Goal: Task Accomplishment & Management: Complete application form

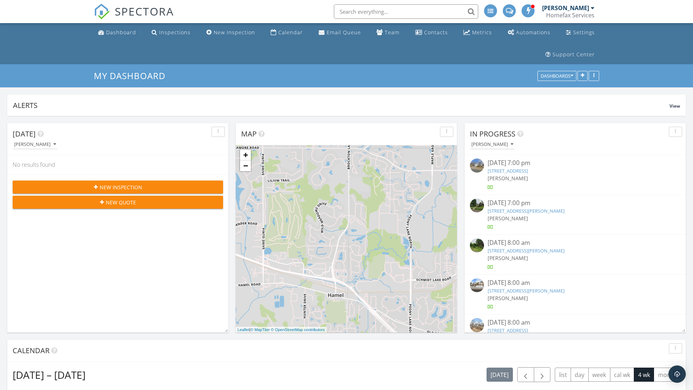
scroll to position [820, 694]
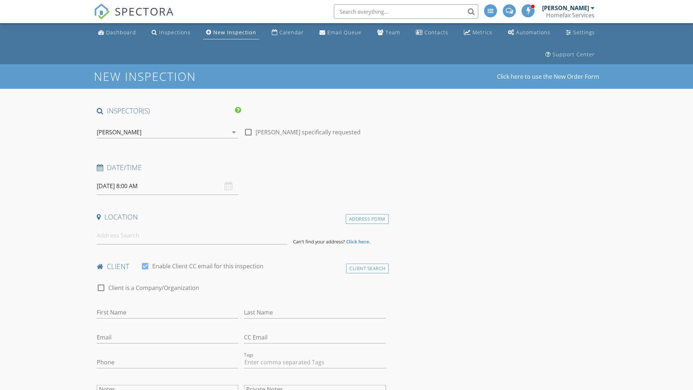
click at [168, 186] on input "09/29/2025 8:00 AM" at bounding box center [168, 186] width 142 height 18
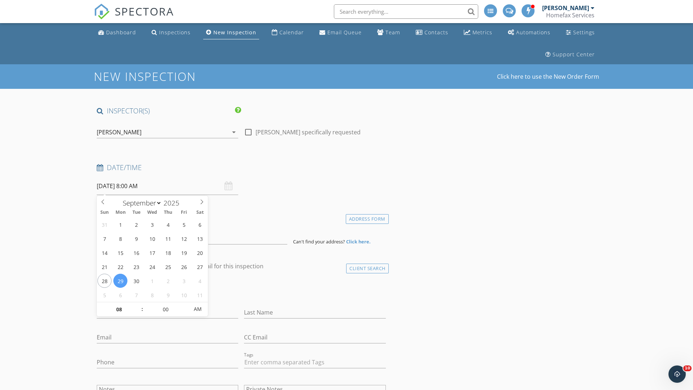
click at [174, 203] on input "2025" at bounding box center [174, 203] width 24 height 10
type input "2025"
type input "09/30/2025 8:00 AM"
click at [119, 309] on input "08" at bounding box center [119, 309] width 44 height 14
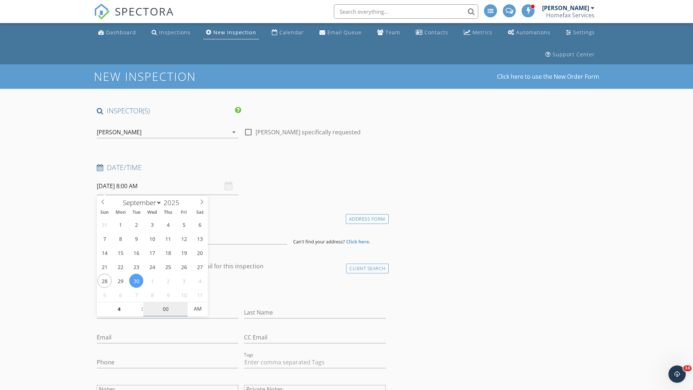
click at [165, 309] on input "00" at bounding box center [165, 309] width 44 height 14
type input "04"
type input "09/30/2025 4:00 AM"
type input "00"
click at [198, 309] on span "AM" at bounding box center [198, 308] width 20 height 14
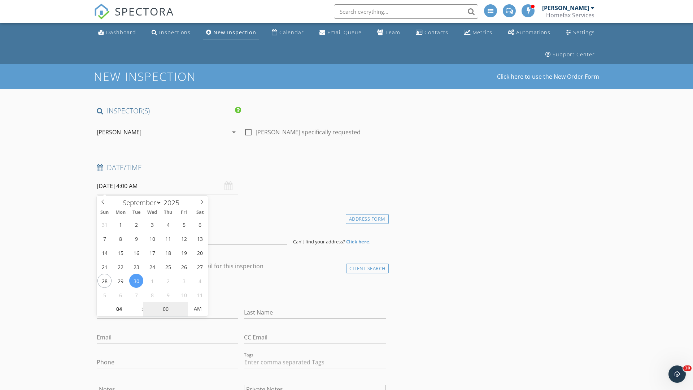
type input "09/30/2025 4:00 PM"
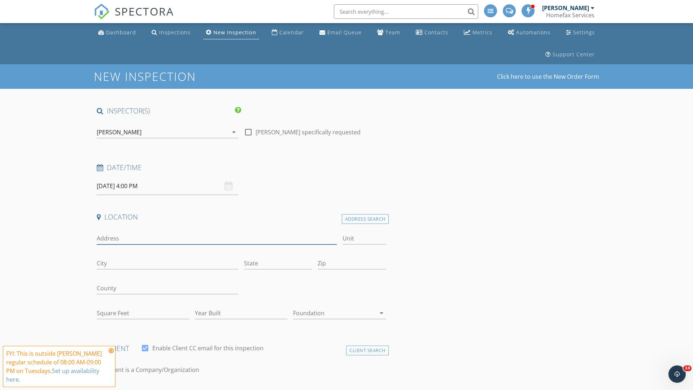
click at [217, 238] on input "Address" at bounding box center [217, 239] width 240 height 12
type input "7382 Irvin ave s"
click at [168, 263] on input "City" at bounding box center [168, 263] width 142 height 12
type input "Cottage Grove"
click at [278, 263] on input "State" at bounding box center [278, 263] width 68 height 12
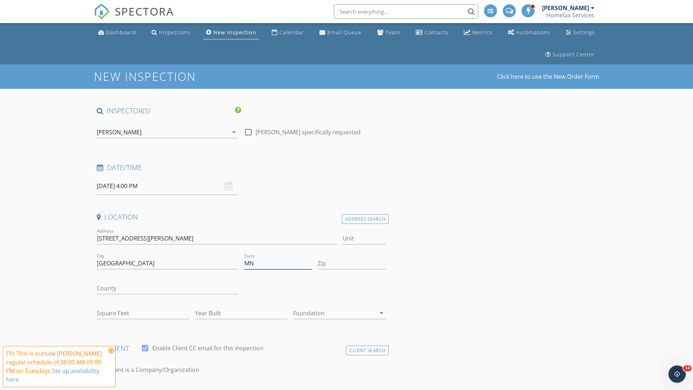
type input "MN"
click at [352, 263] on input "Zip" at bounding box center [352, 263] width 68 height 12
type input "55016"
click at [168, 389] on input "First Name" at bounding box center [168, 395] width 142 height 12
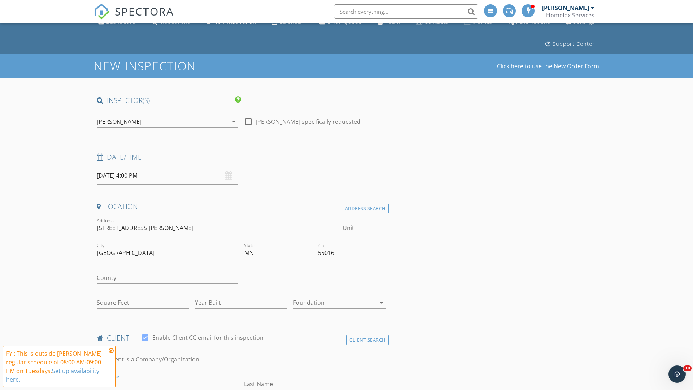
click at [315, 384] on input "Last Name" at bounding box center [315, 384] width 142 height 12
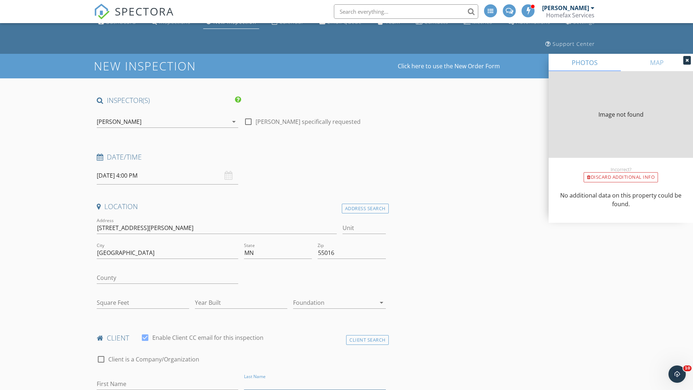
type input "1592"
type input "1975"
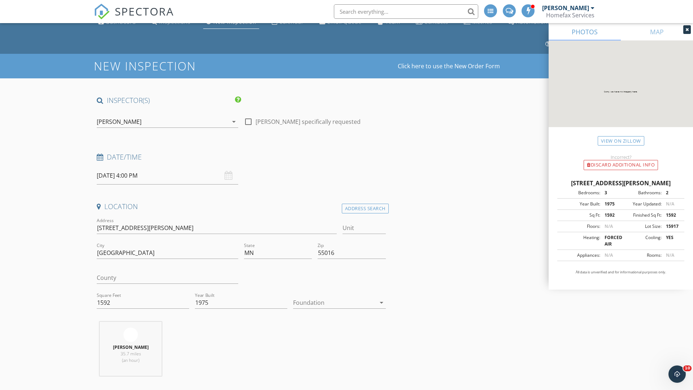
scroll to position [290, 0]
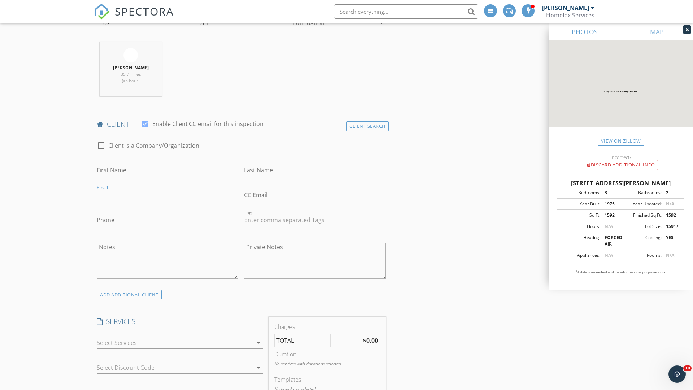
click at [168, 220] on input "Phone" at bounding box center [168, 220] width 142 height 12
click at [175, 344] on div at bounding box center [175, 343] width 156 height 12
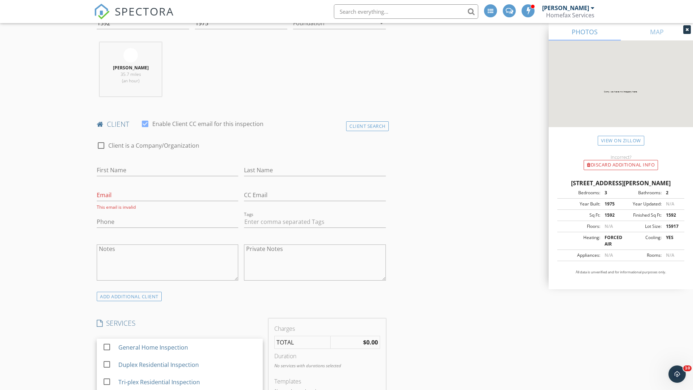
click at [187, 347] on div "General Home Inspection" at bounding box center [187, 347] width 139 height 14
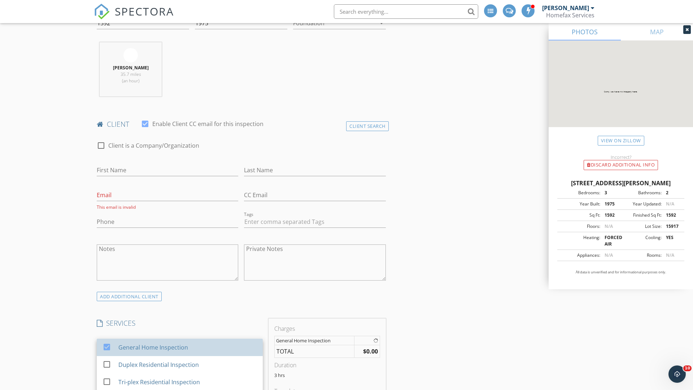
checkbox input "false"
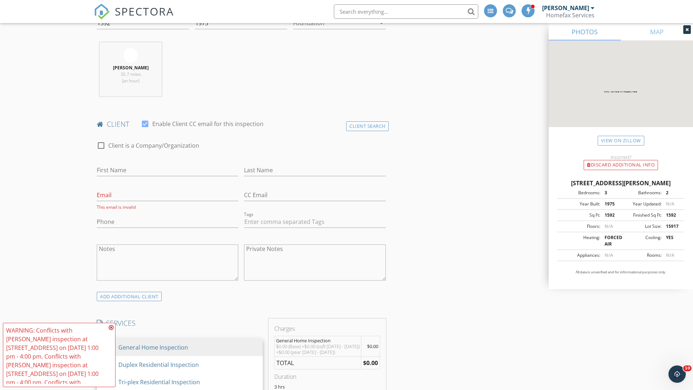
scroll to position [747, 0]
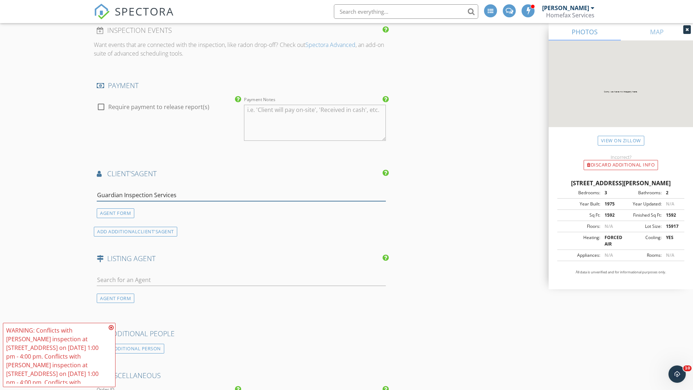
type input "Guardian Inspection Services*"
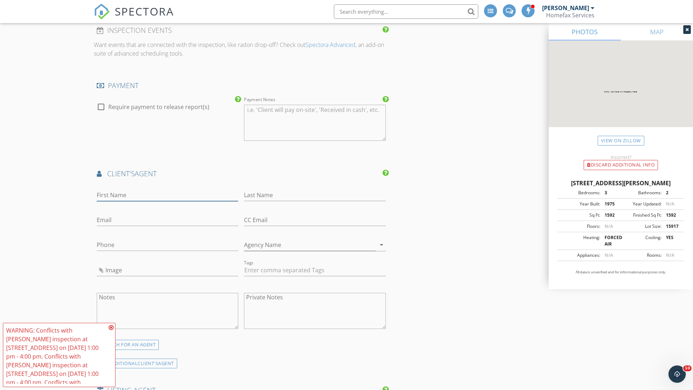
click at [168, 195] on input "First Name" at bounding box center [168, 195] width 142 height 12
type input "Troy"
click at [315, 195] on input "text" at bounding box center [315, 195] width 142 height 12
type input "Forbes"
click at [168, 220] on input "text" at bounding box center [168, 220] width 142 height 12
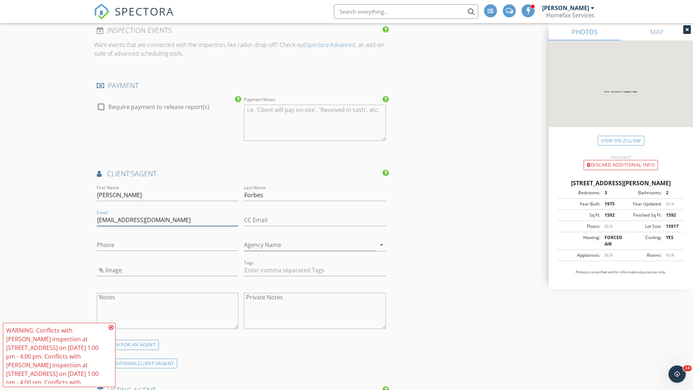
type input "gisminn@gmail.com"
click at [168, 245] on input "text" at bounding box center [168, 245] width 142 height 12
type input "763-350-6925"
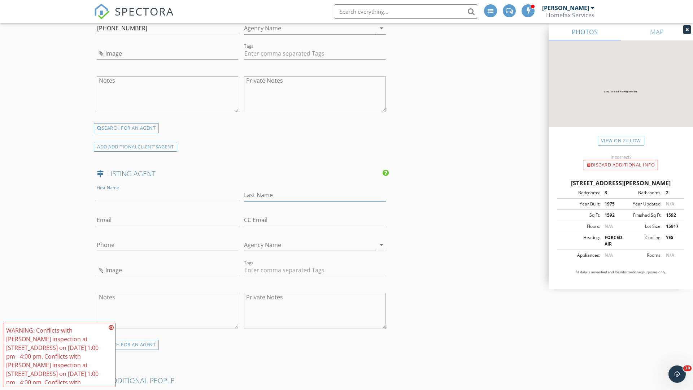
click at [315, 195] on input "text" at bounding box center [315, 195] width 142 height 12
click at [168, 220] on input "text" at bounding box center [168, 220] width 142 height 12
click at [168, 245] on input "text" at bounding box center [168, 245] width 142 height 12
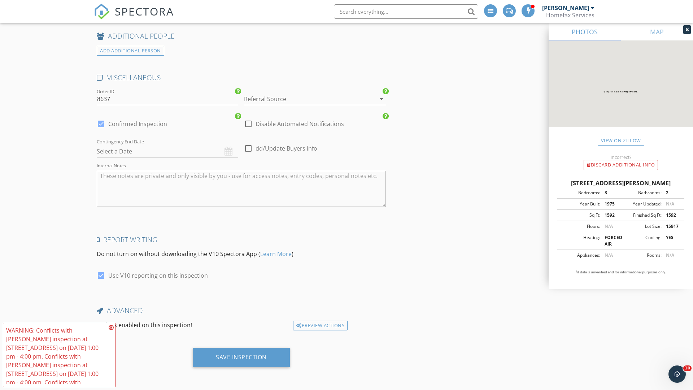
click at [241, 357] on div "Save Inspection" at bounding box center [241, 356] width 51 height 7
